Goal: Transaction & Acquisition: Purchase product/service

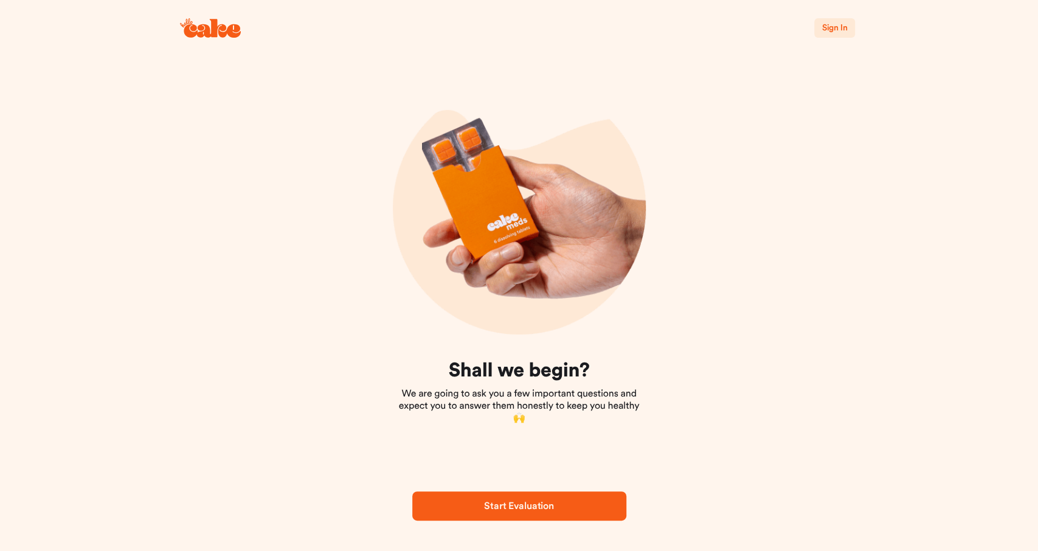
click at [207, 30] on icon at bounding box center [212, 28] width 57 height 19
click at [203, 33] on icon at bounding box center [210, 27] width 61 height 19
click at [839, 26] on span "Sign In" at bounding box center [835, 28] width 26 height 9
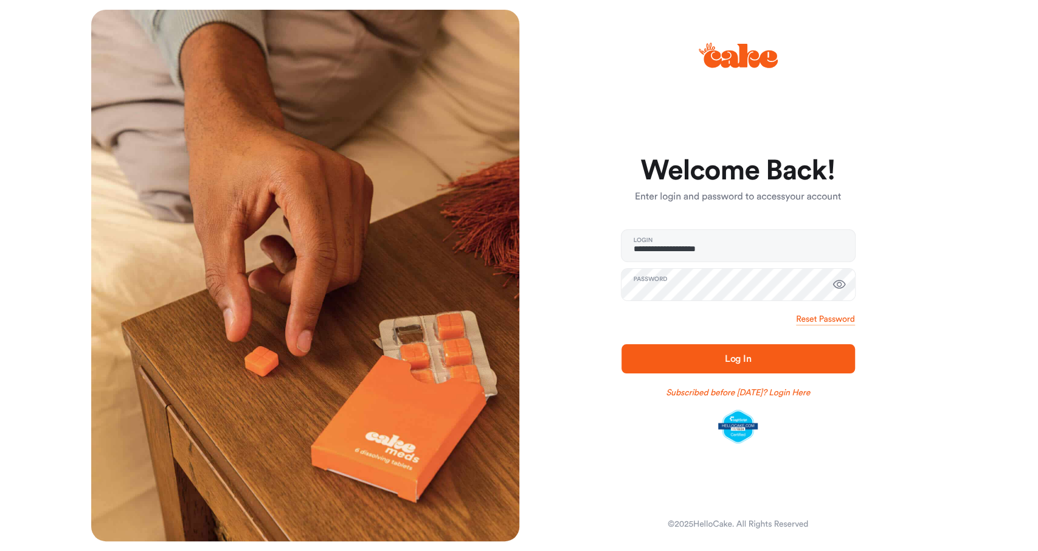
click at [742, 358] on span "Log In" at bounding box center [738, 359] width 27 height 10
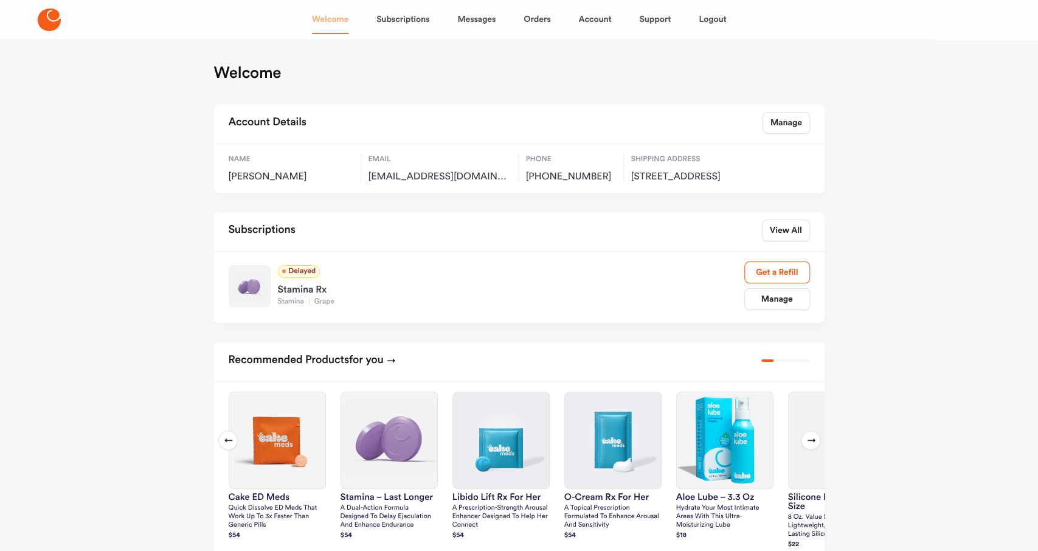
click at [325, 19] on link "Welcome" at bounding box center [330, 19] width 36 height 29
click at [54, 23] on icon at bounding box center [49, 20] width 23 height 23
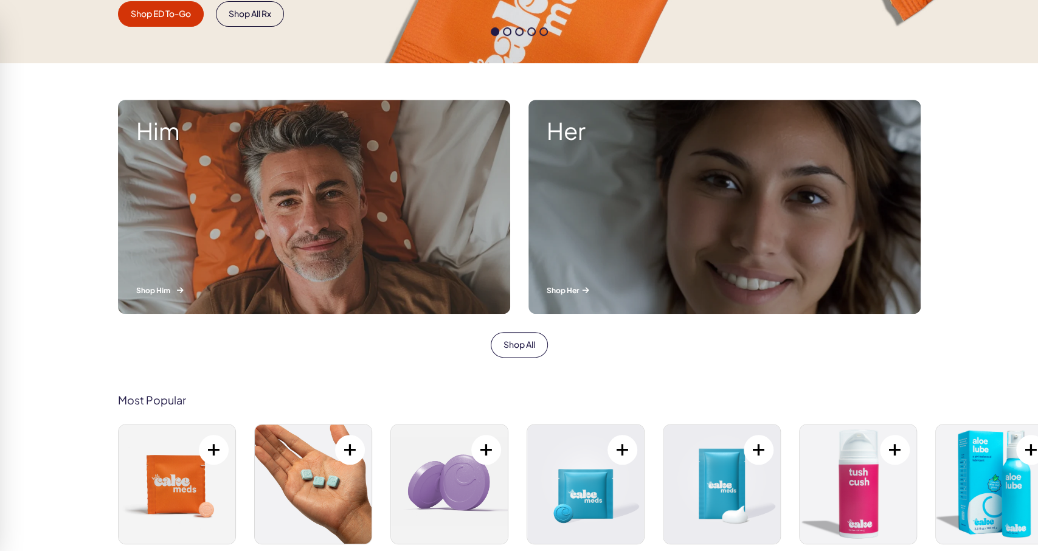
scroll to position [506, 0]
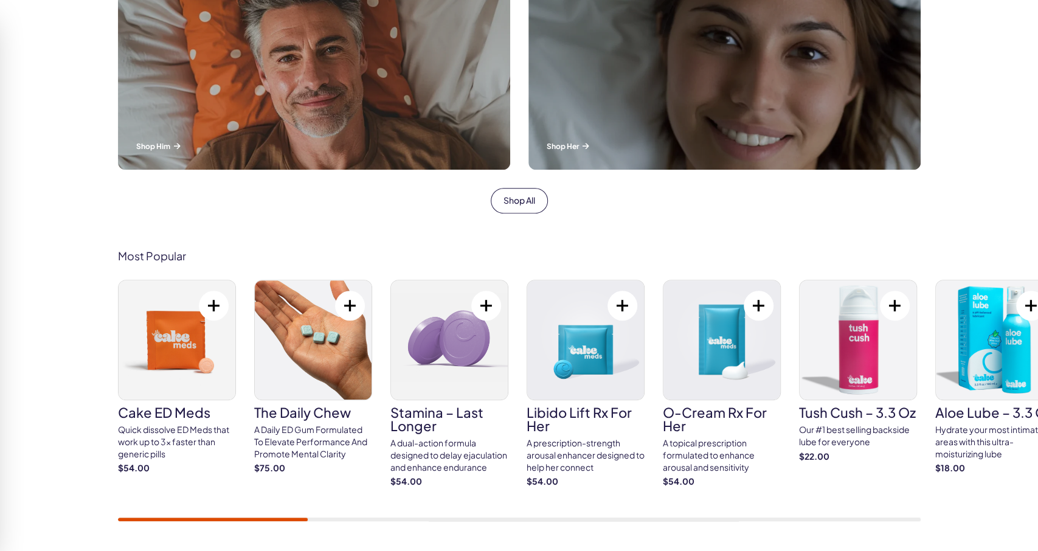
drag, startPoint x: 228, startPoint y: 516, endPoint x: 294, endPoint y: 520, distance: 67.0
click at [294, 523] on div "Most Popular Cake ED Meds Quick dissolve ED Meds that work up to 3x faster than…" at bounding box center [519, 386] width 1038 height 345
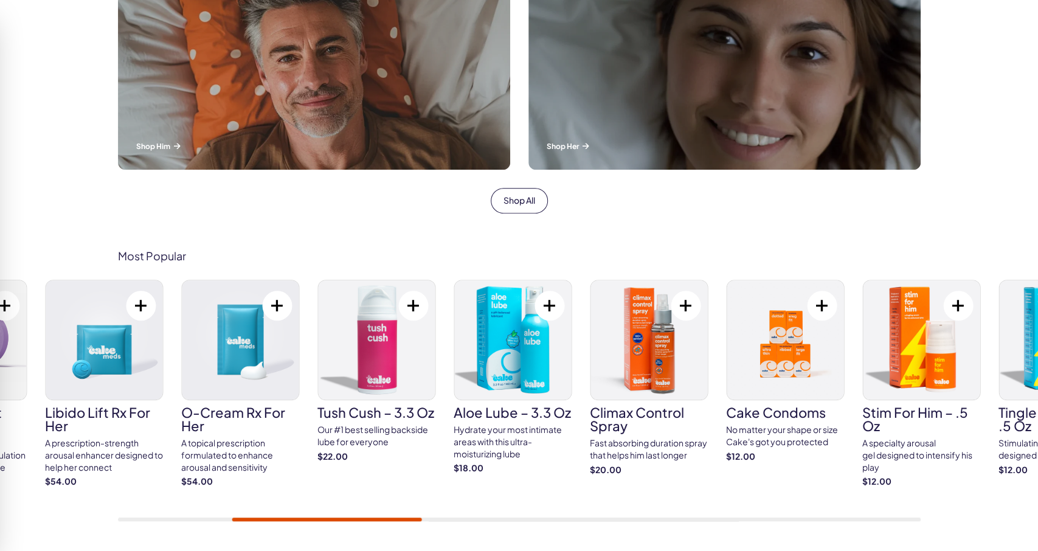
click at [327, 519] on div at bounding box center [519, 520] width 803 height 4
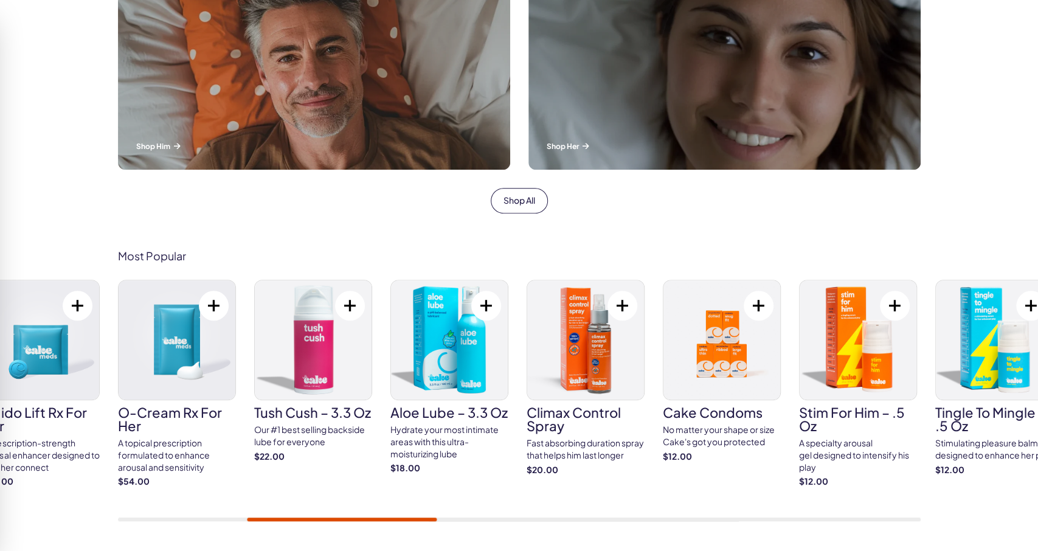
click at [459, 519] on div at bounding box center [519, 520] width 803 height 4
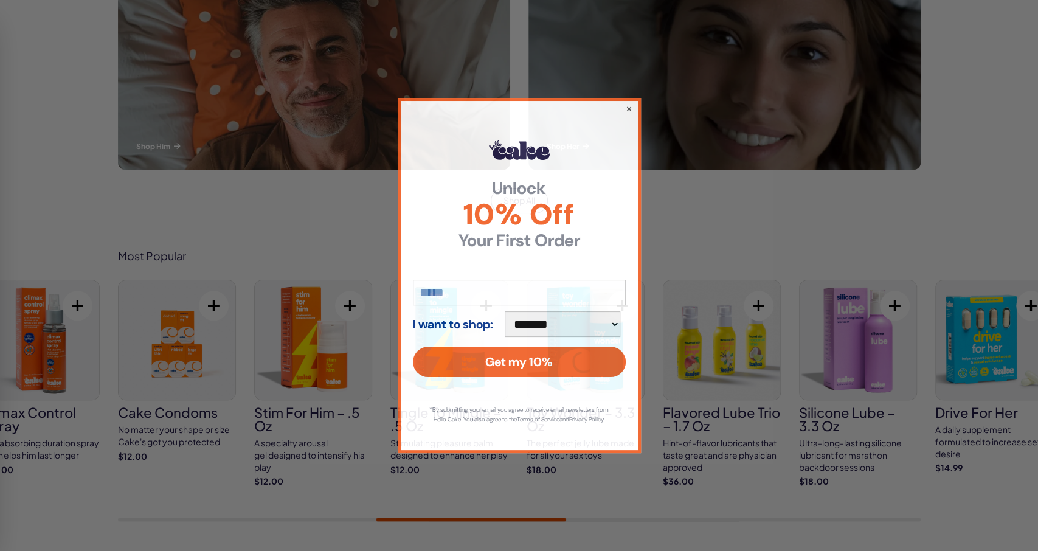
click at [633, 518] on div "**********" at bounding box center [519, 275] width 1038 height 551
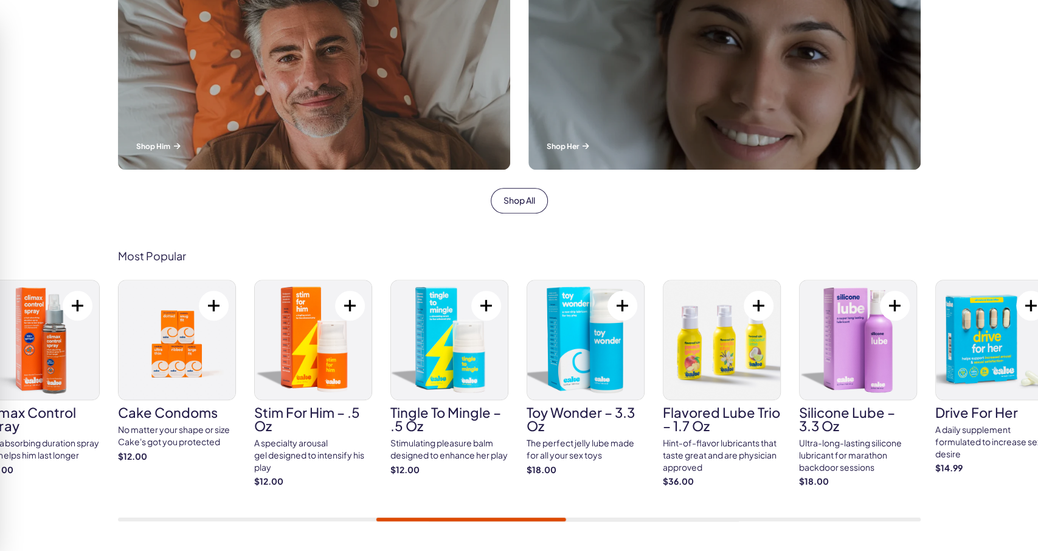
click at [604, 520] on div at bounding box center [519, 520] width 803 height 4
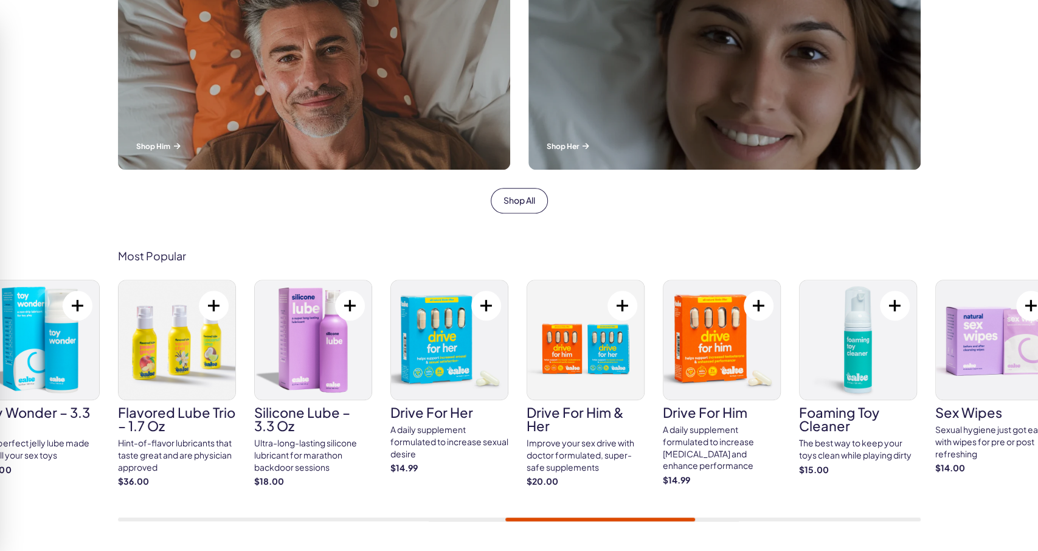
drag, startPoint x: 615, startPoint y: 523, endPoint x: 684, endPoint y: 525, distance: 69.4
click at [684, 525] on div "Most Popular Cake ED Meds Quick dissolve ED Meds that work up to 3x faster than…" at bounding box center [519, 386] width 1038 height 345
click at [816, 518] on div at bounding box center [519, 520] width 803 height 4
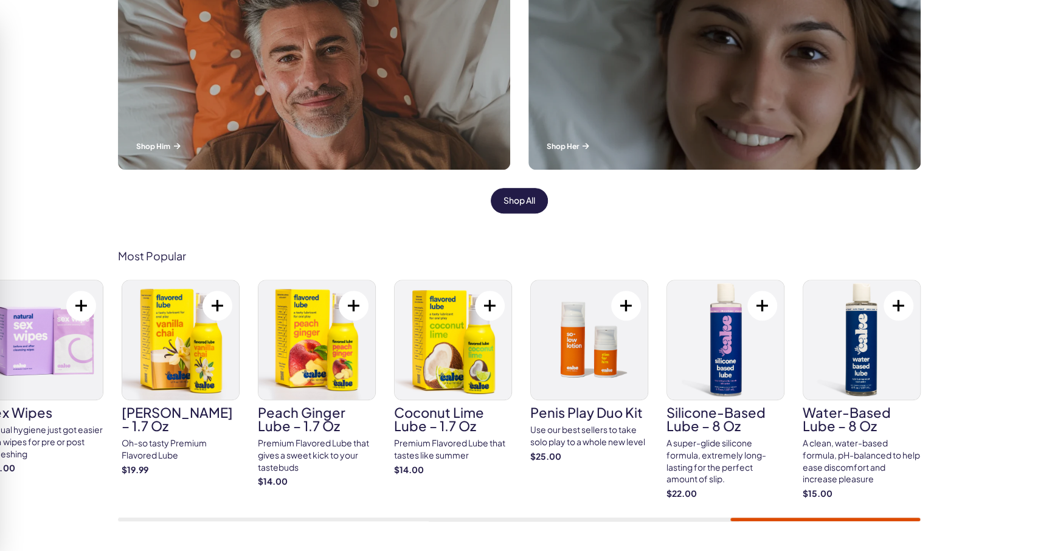
click at [515, 204] on link "Shop All" at bounding box center [519, 201] width 57 height 26
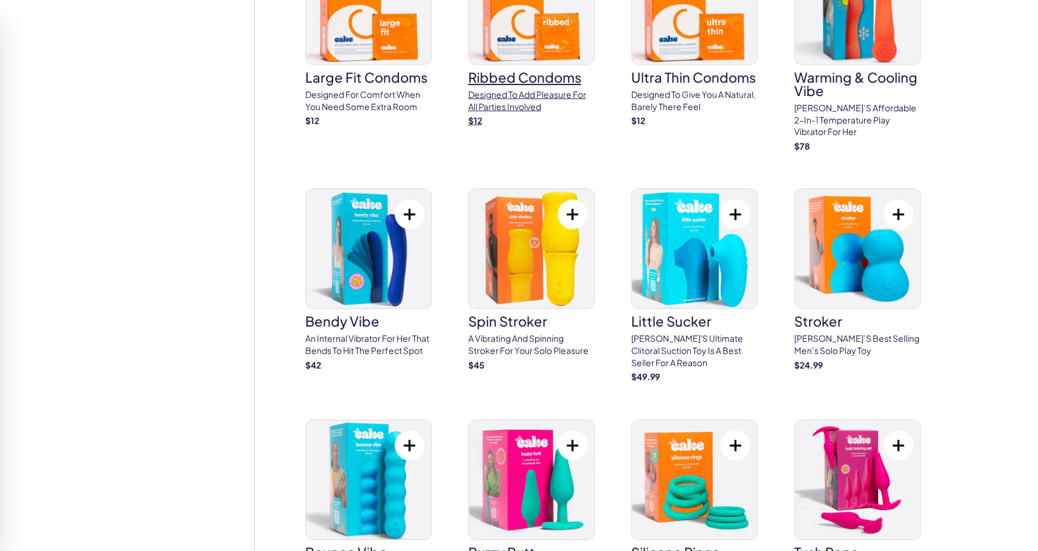
scroll to position [2657, 0]
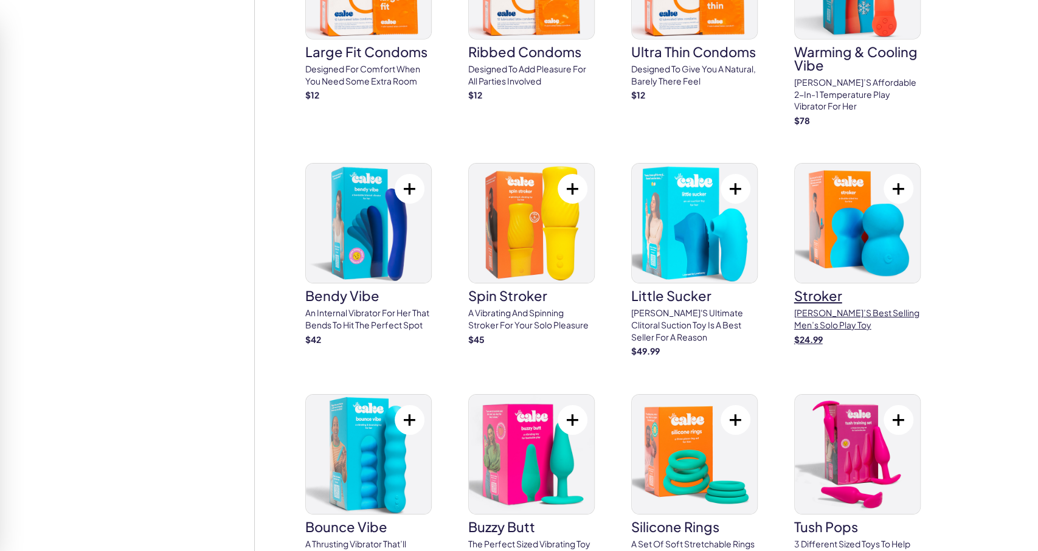
click at [840, 242] on img at bounding box center [857, 223] width 125 height 119
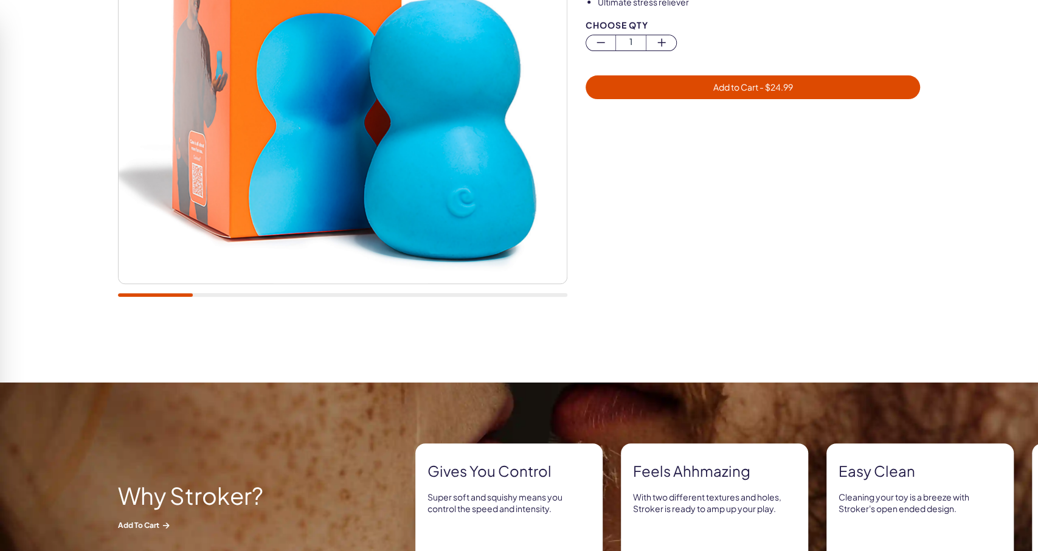
scroll to position [127, 0]
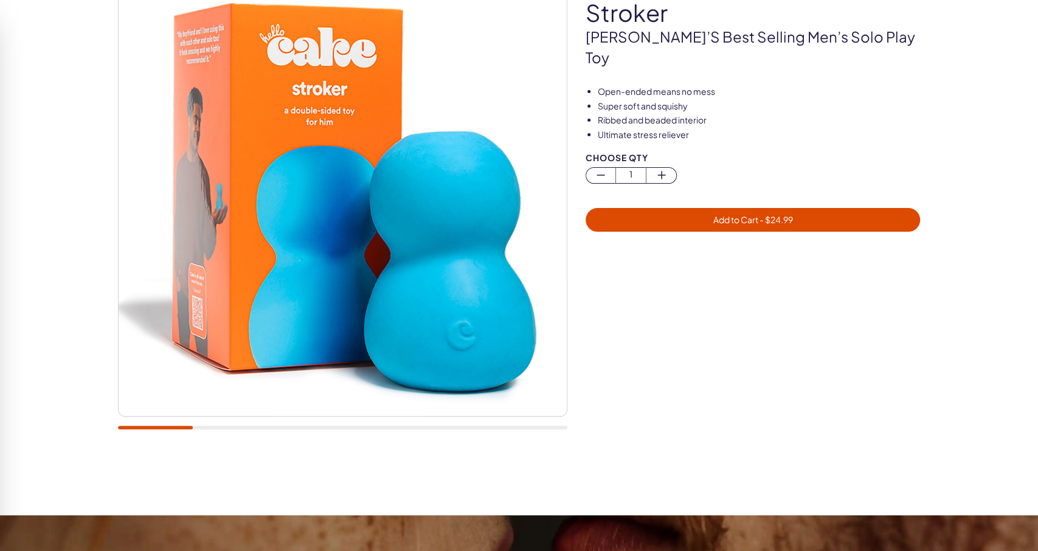
click at [234, 429] on div at bounding box center [343, 204] width 450 height 475
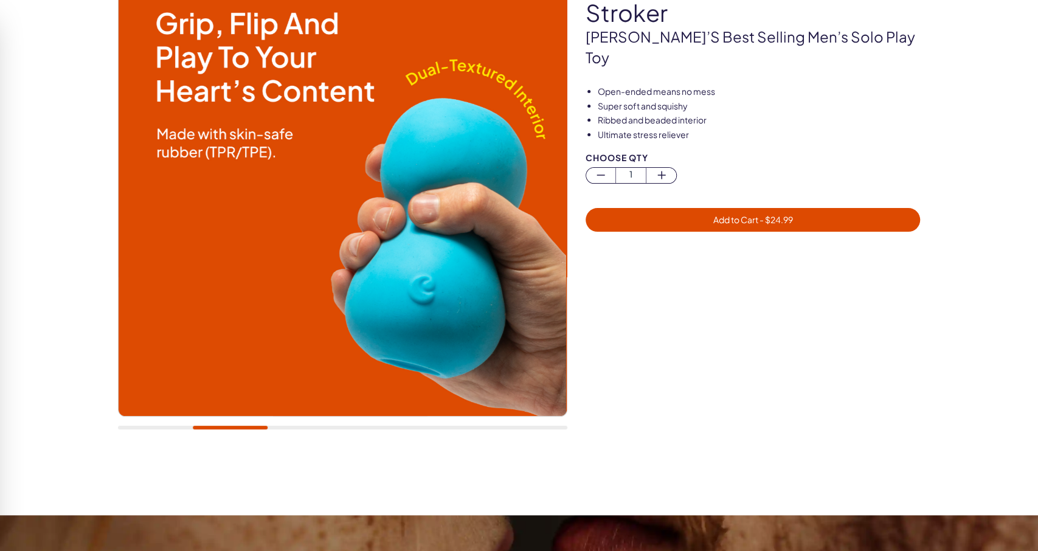
click at [144, 425] on div at bounding box center [343, 204] width 450 height 475
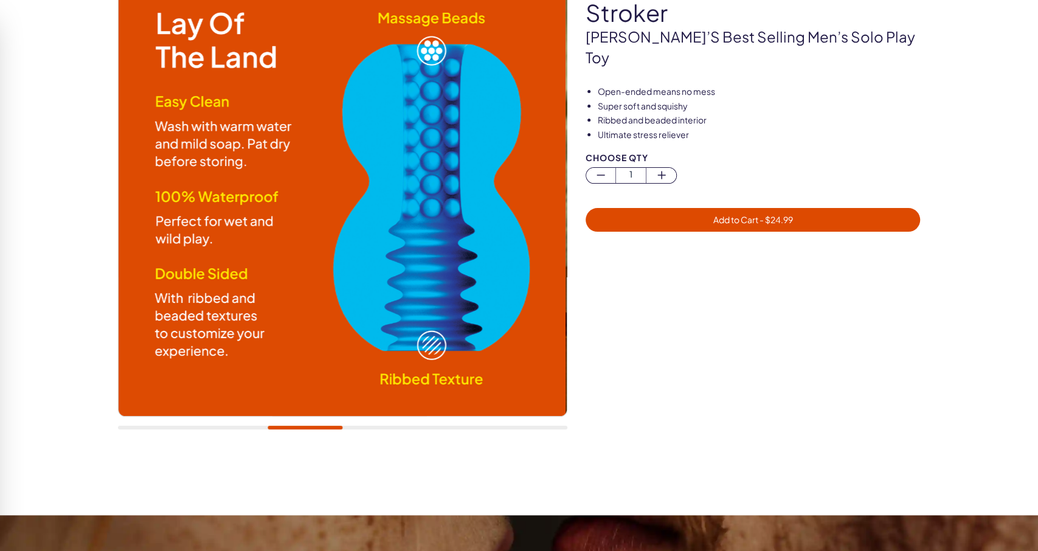
click at [306, 425] on div at bounding box center [343, 204] width 450 height 475
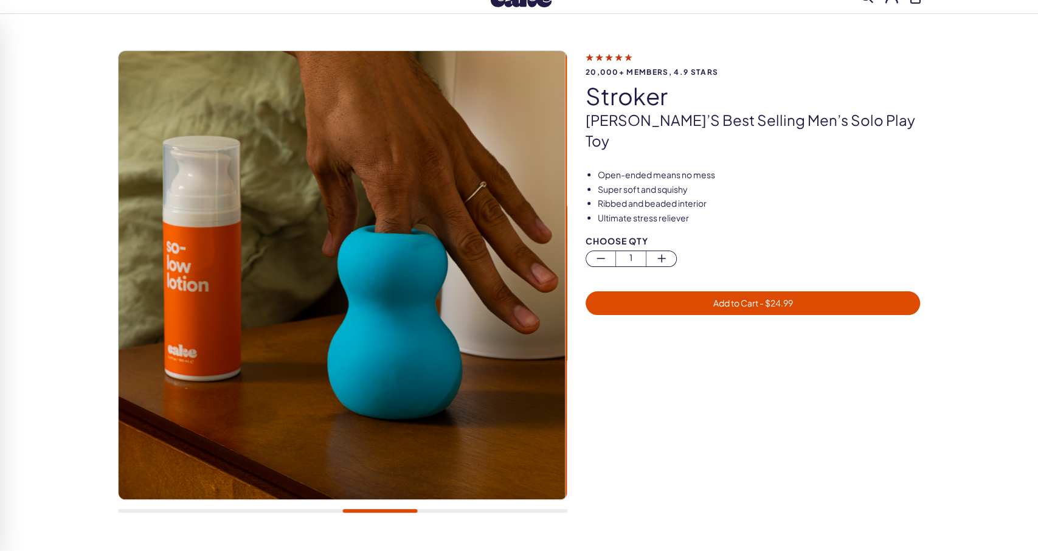
scroll to position [63, 0]
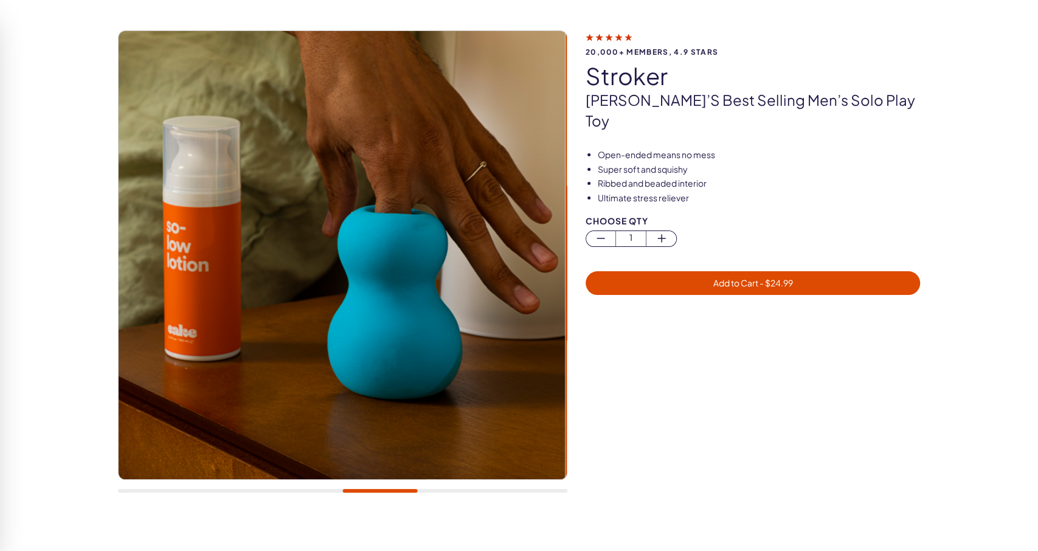
click at [389, 488] on div at bounding box center [343, 267] width 450 height 475
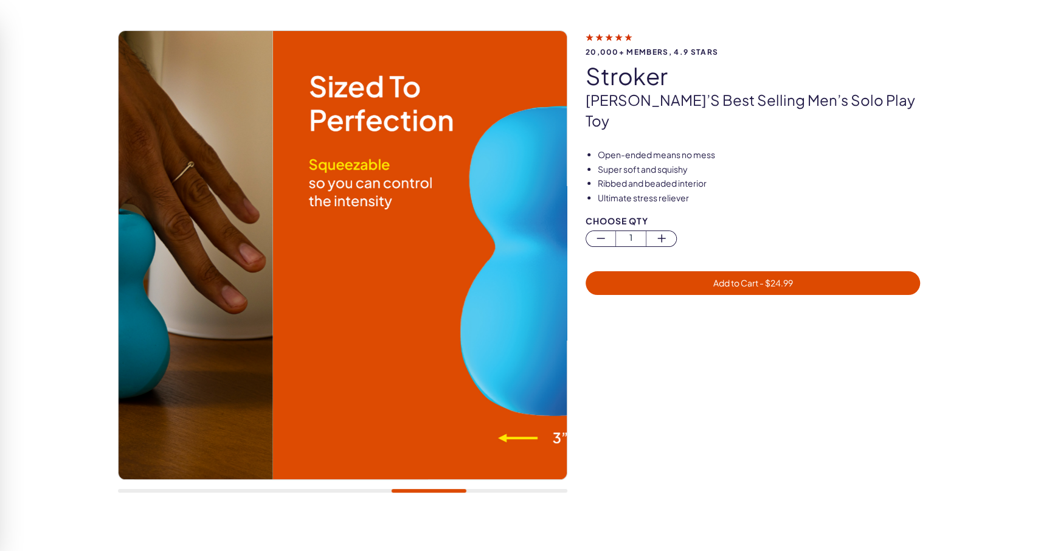
click at [429, 491] on div at bounding box center [343, 491] width 450 height 4
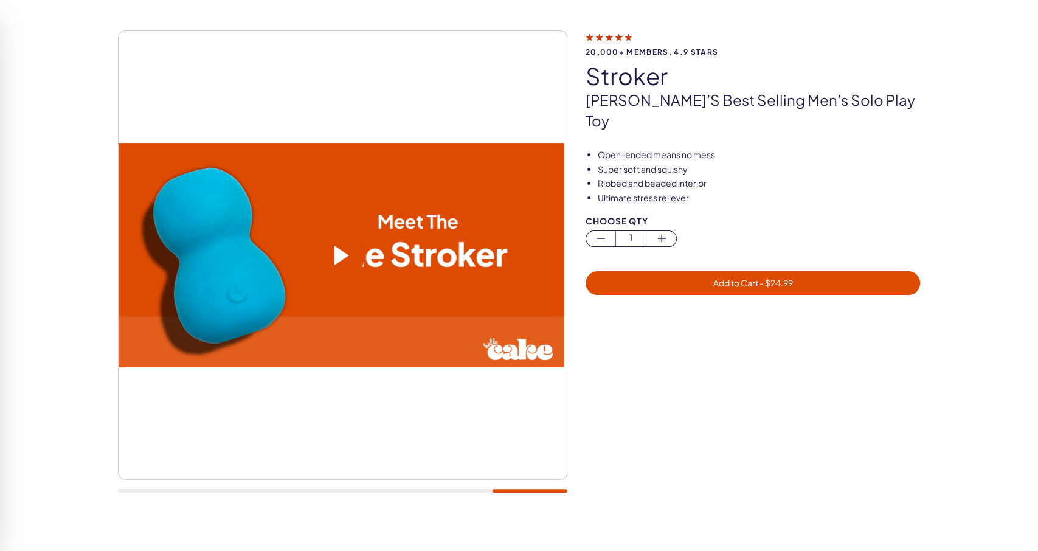
click at [336, 263] on span at bounding box center [340, 255] width 49 height 49
